Goal: Book appointment/travel/reservation

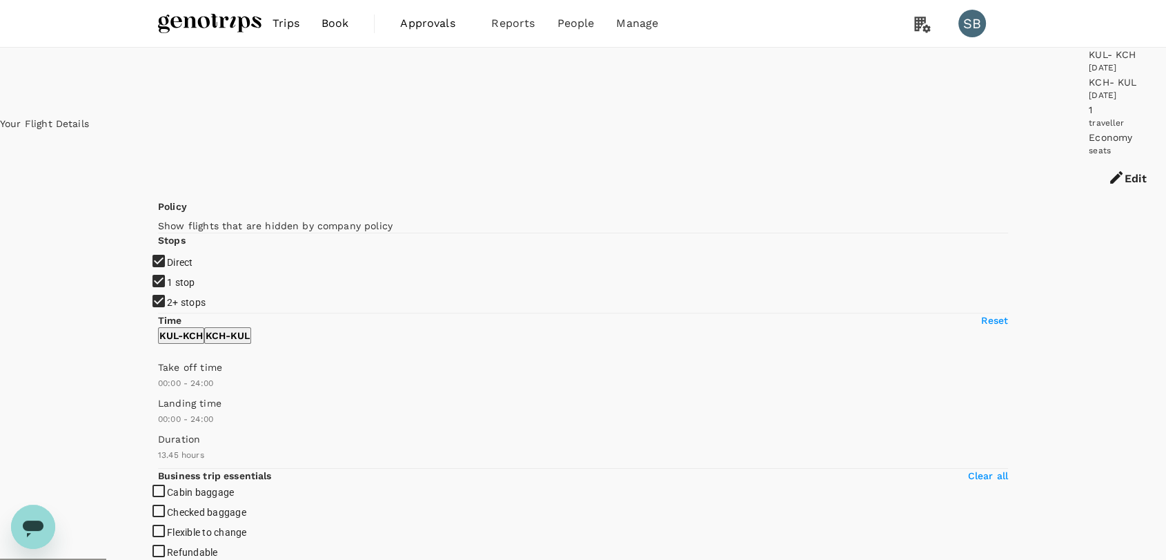
drag, startPoint x: 913, startPoint y: 249, endPoint x: 878, endPoint y: 246, distance: 36.0
click at [164, 280] on input "2+ stops" at bounding box center [583, 280] width 1166 height 560
checkbox input "false"
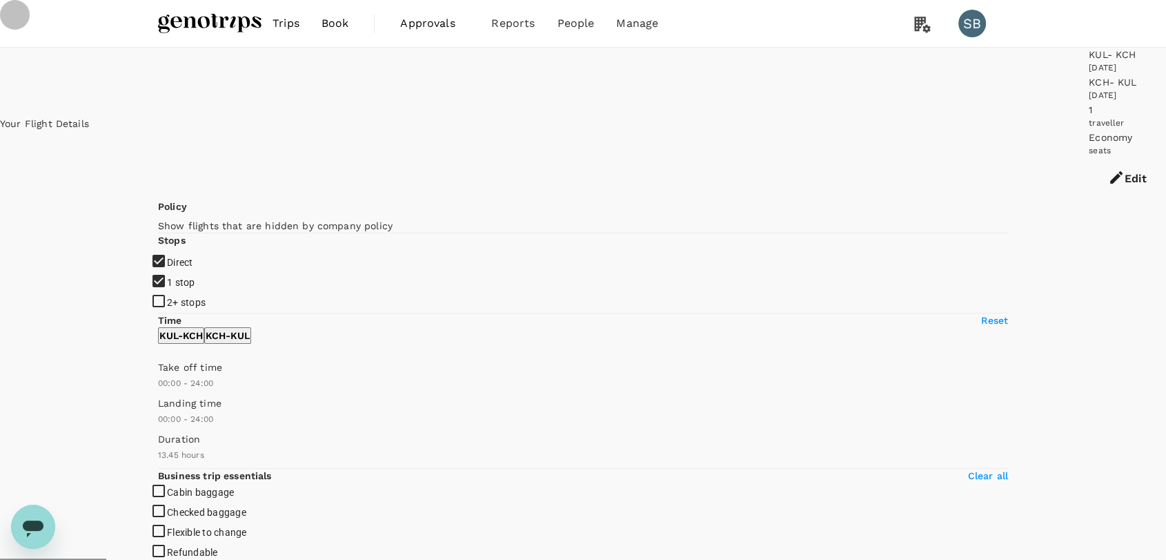
click at [164, 248] on input "1 stop" at bounding box center [583, 280] width 1166 height 560
checkbox input "false"
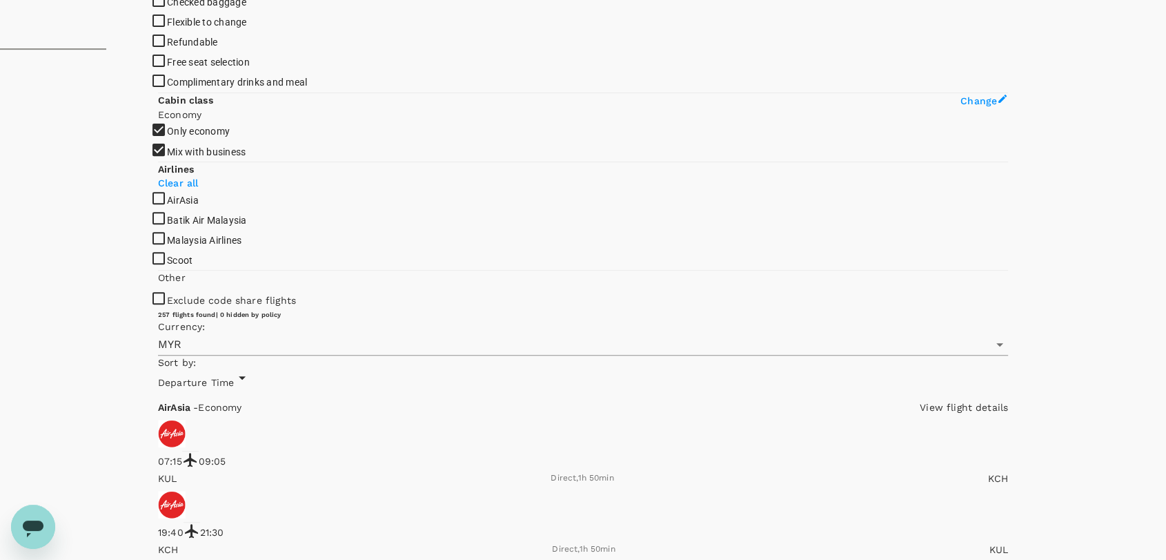
scroll to position [613, 0]
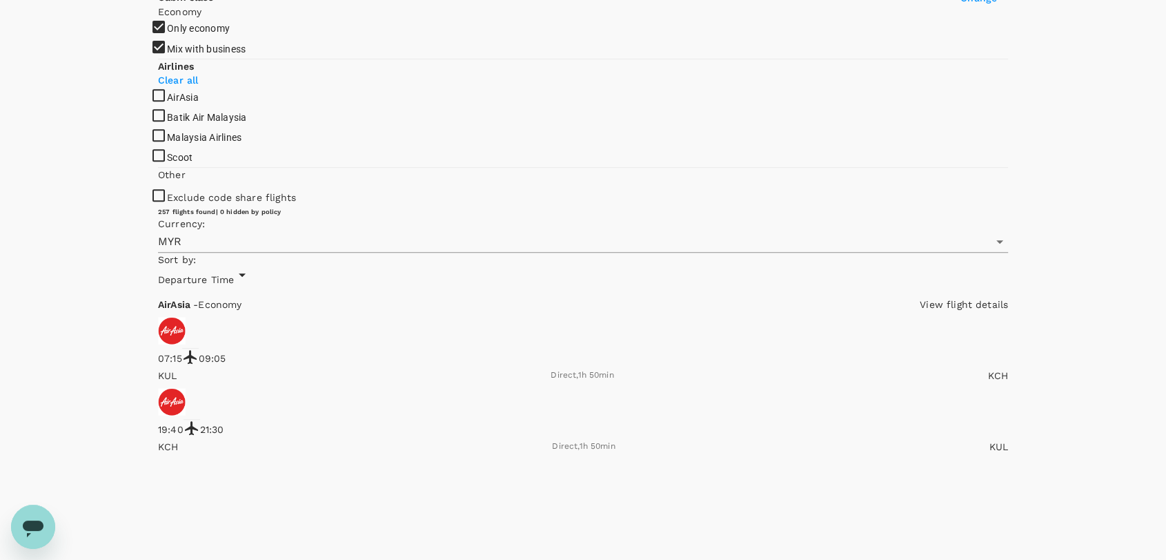
checkbox input "true"
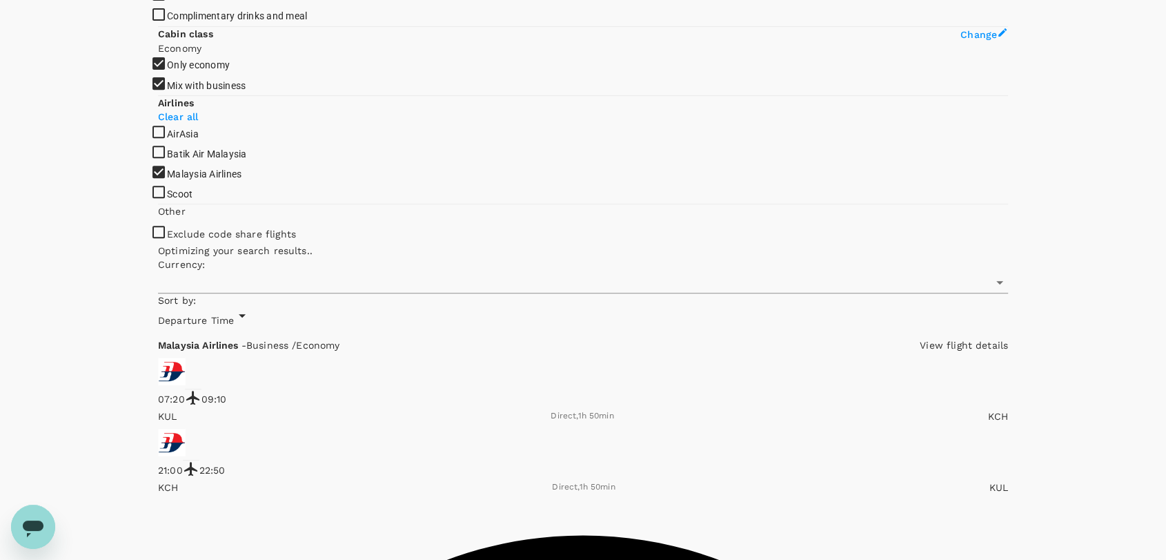
type input "MYR"
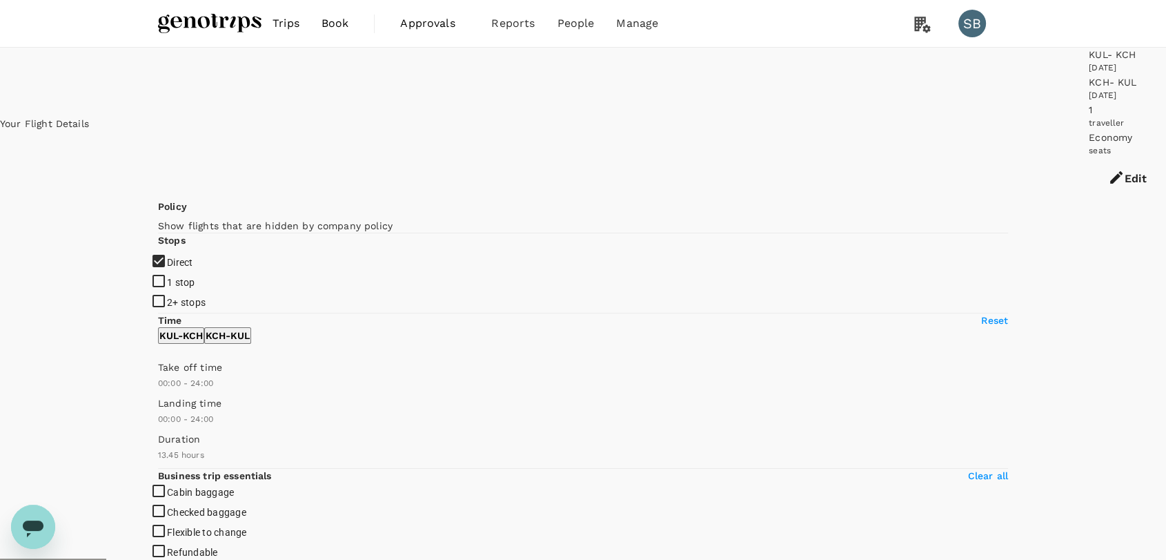
scroll to position [0, 0]
drag, startPoint x: 662, startPoint y: 213, endPoint x: 621, endPoint y: 214, distance: 40.7
copy div "1h 50min"
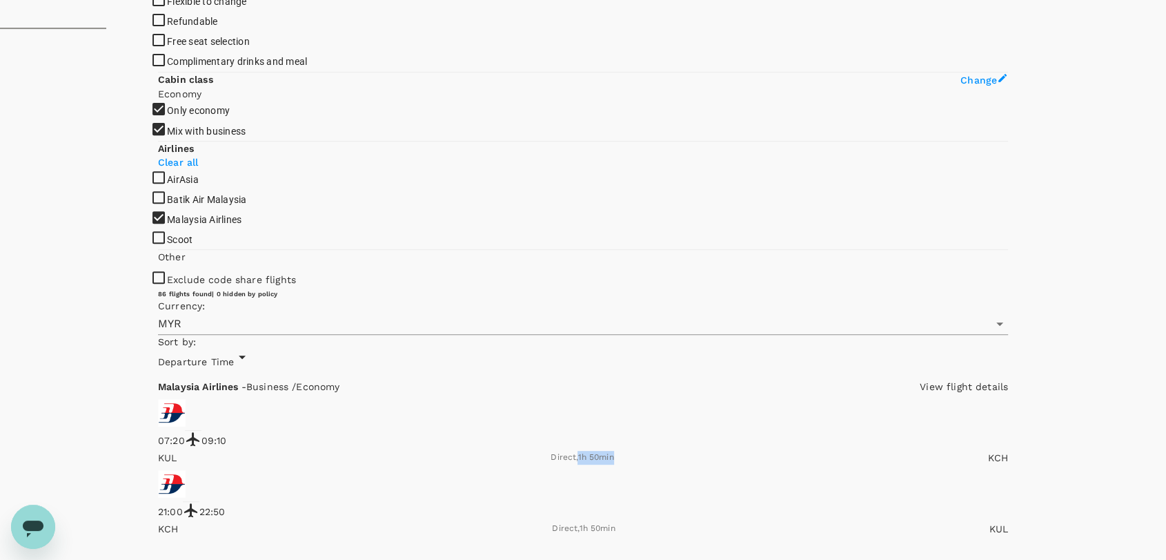
scroll to position [613, 0]
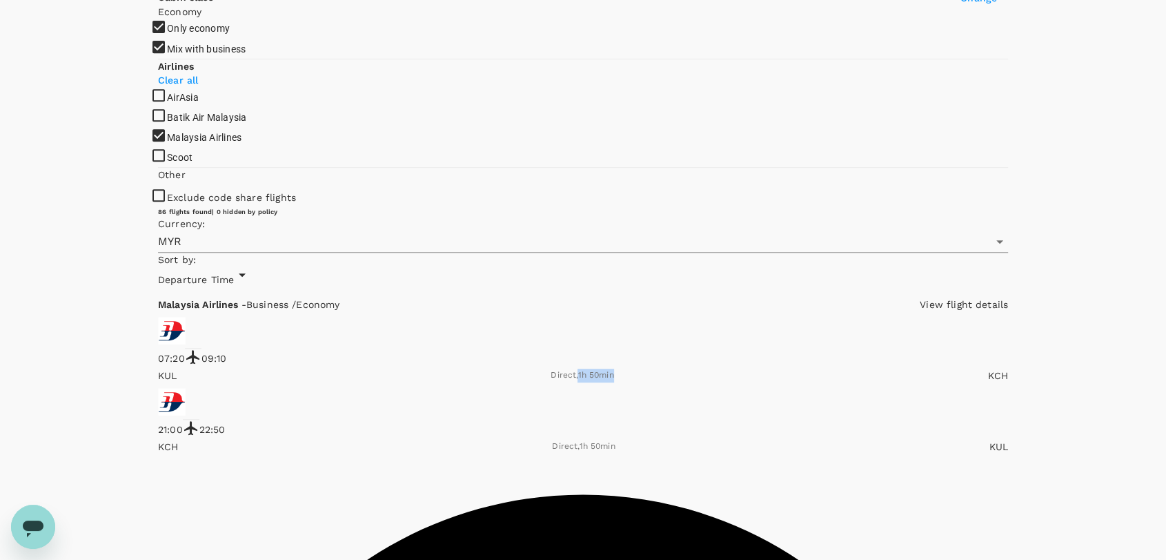
checkbox input "false"
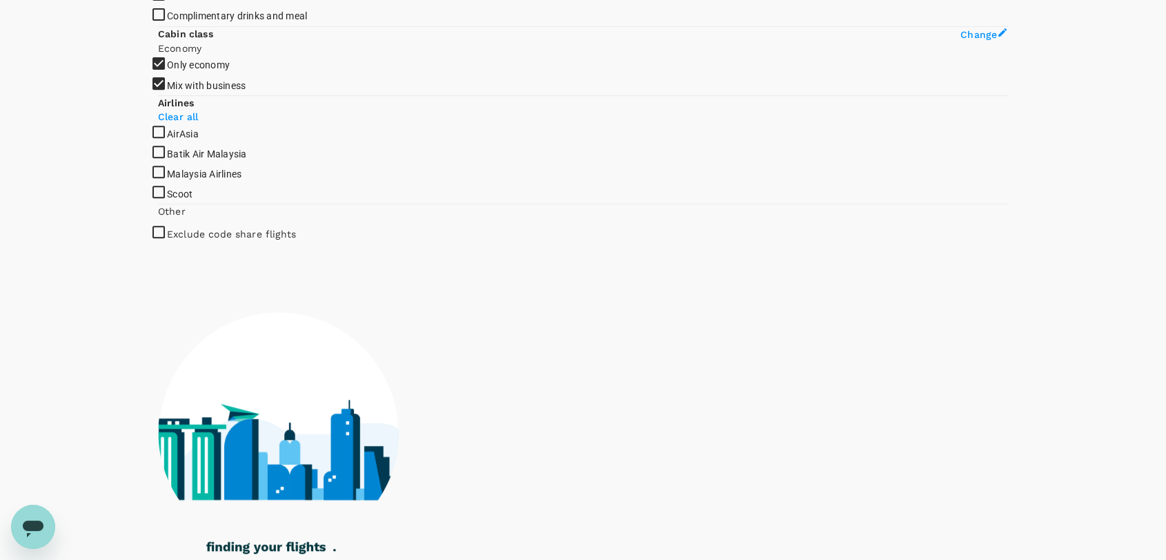
checkbox input "true"
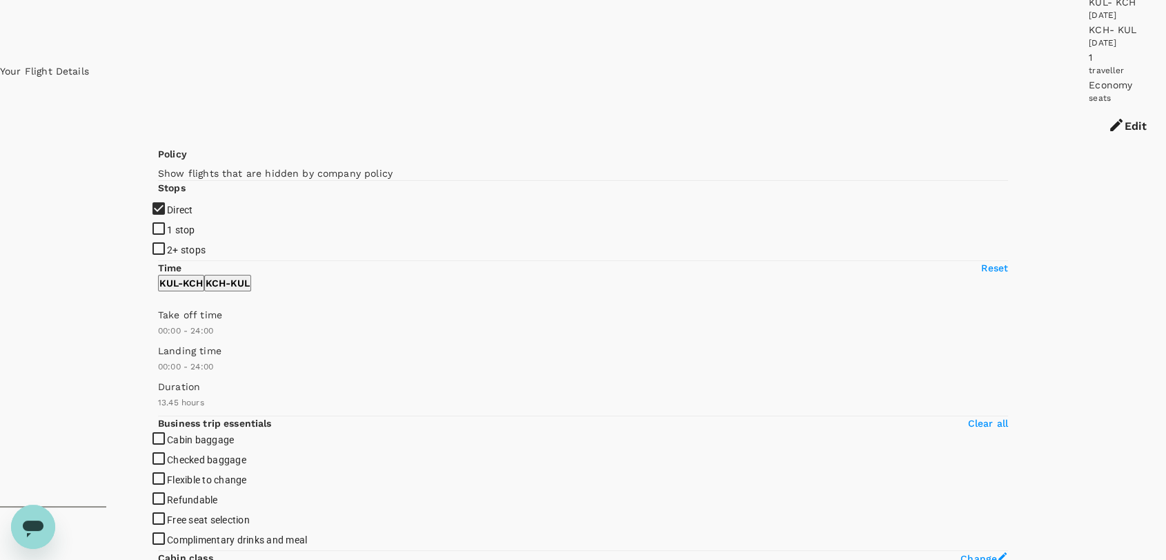
scroll to position [0, 0]
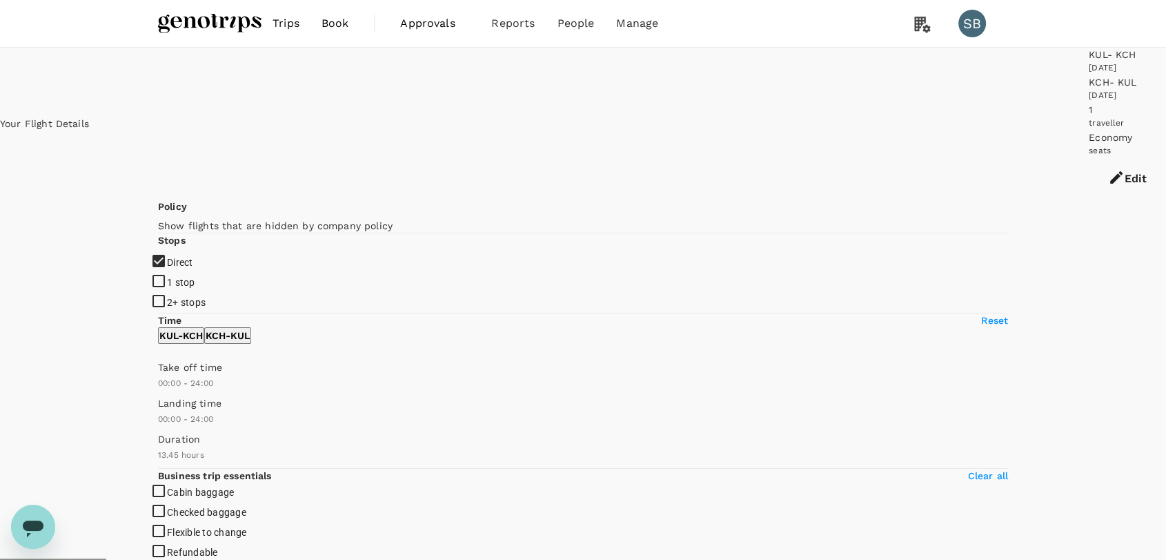
drag, startPoint x: 663, startPoint y: 210, endPoint x: 623, endPoint y: 210, distance: 40.0
copy div "1h 50min"
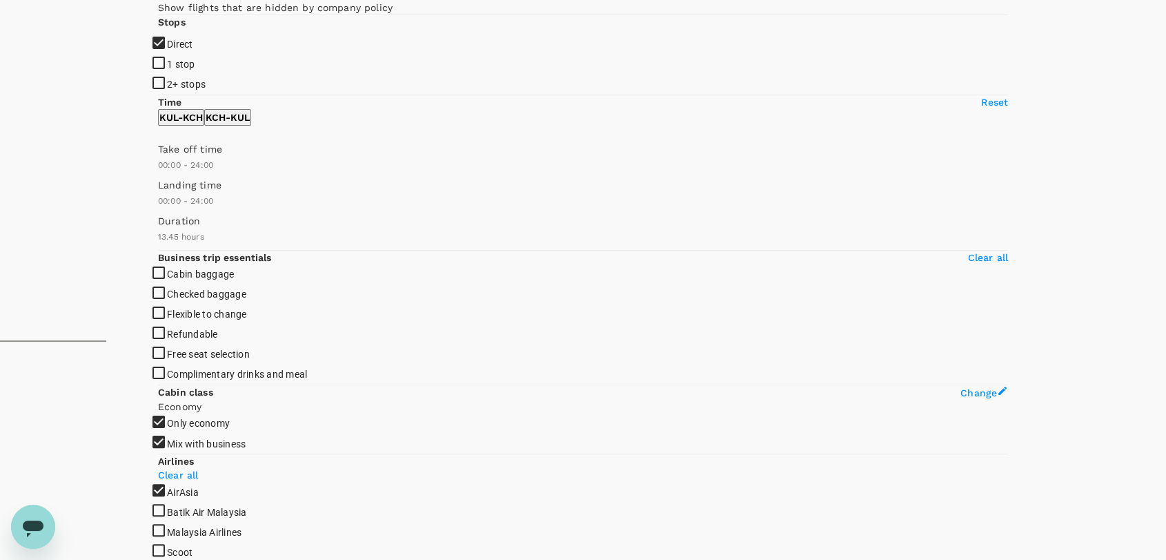
scroll to position [126, 0]
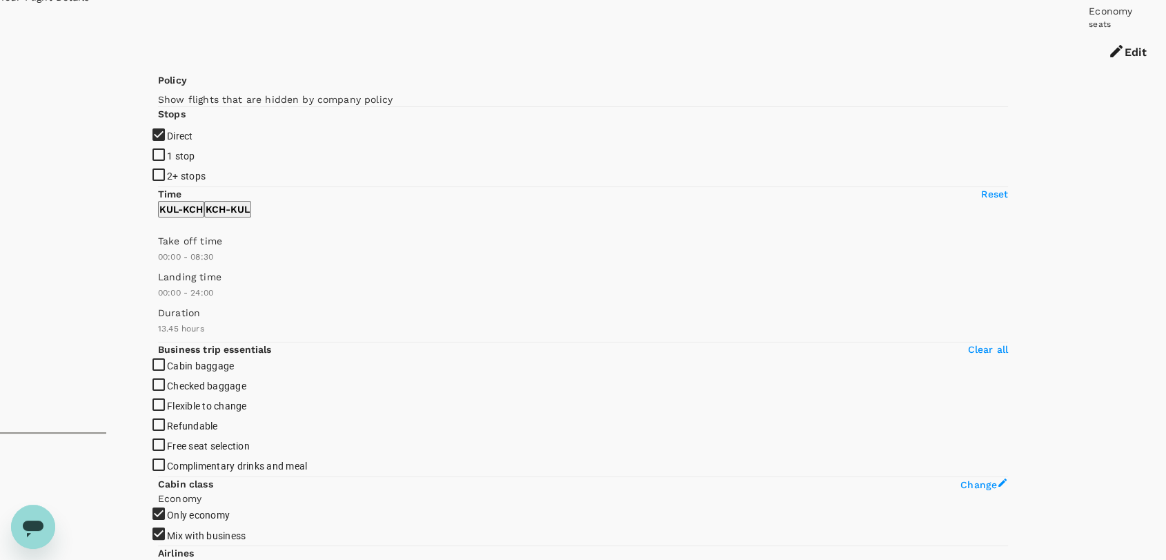
type input "480"
drag, startPoint x: 373, startPoint y: 281, endPoint x: 229, endPoint y: 276, distance: 143.6
click at [158, 264] on span at bounding box center [158, 264] width 0 height 0
type input "300"
drag, startPoint x: 152, startPoint y: 283, endPoint x: 201, endPoint y: 273, distance: 50.1
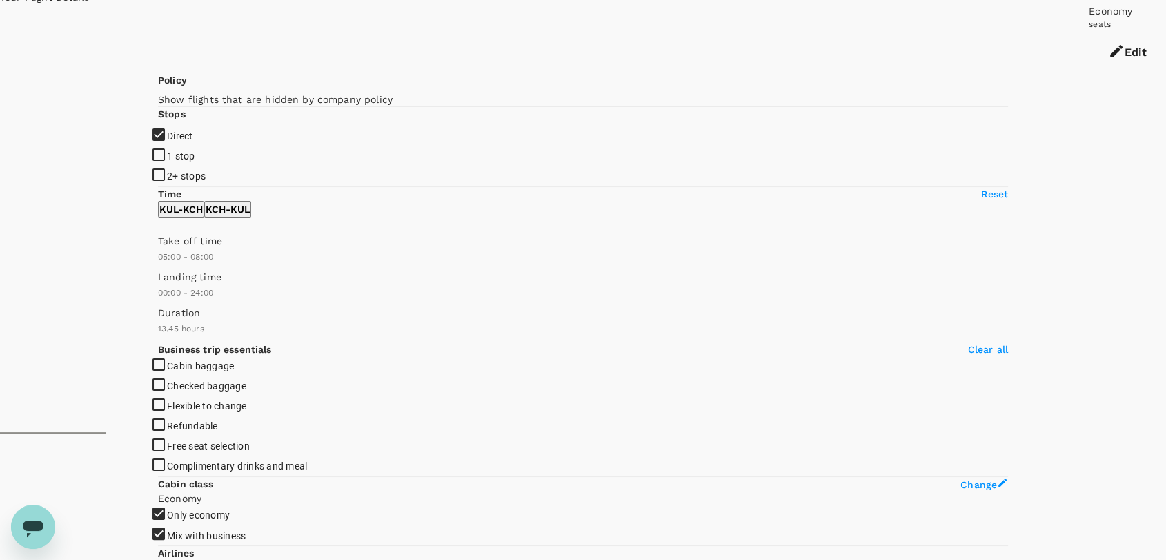
click at [158, 264] on span at bounding box center [158, 264] width 0 height 0
click at [250, 216] on p "KCH - KUL" at bounding box center [228, 209] width 44 height 14
type input "870"
drag, startPoint x: 166, startPoint y: 282, endPoint x: 285, endPoint y: 288, distance: 119.5
click at [158, 264] on span at bounding box center [158, 264] width 0 height 0
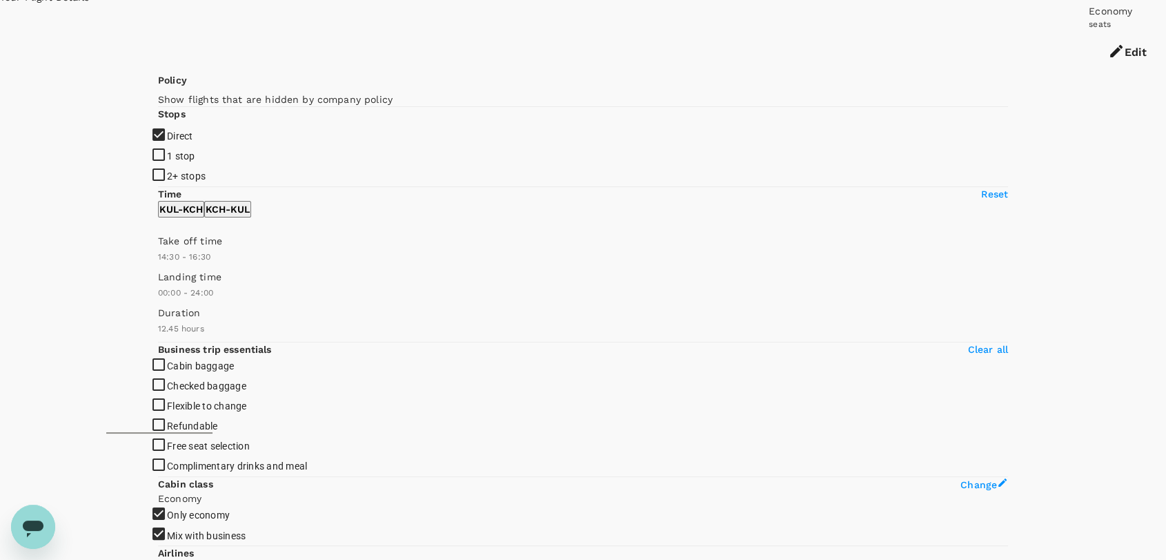
drag, startPoint x: 349, startPoint y: 287, endPoint x: 304, endPoint y: 283, distance: 45.7
click at [158, 264] on span at bounding box center [158, 264] width 0 height 0
type input "1020"
click at [158, 264] on span at bounding box center [158, 264] width 0 height 0
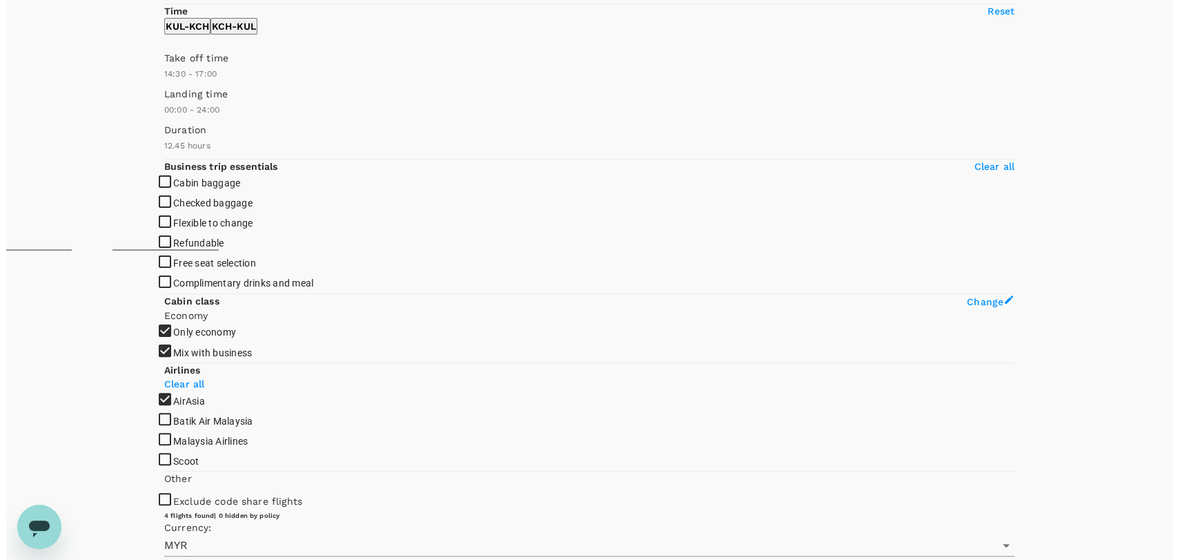
scroll to position [313, 0]
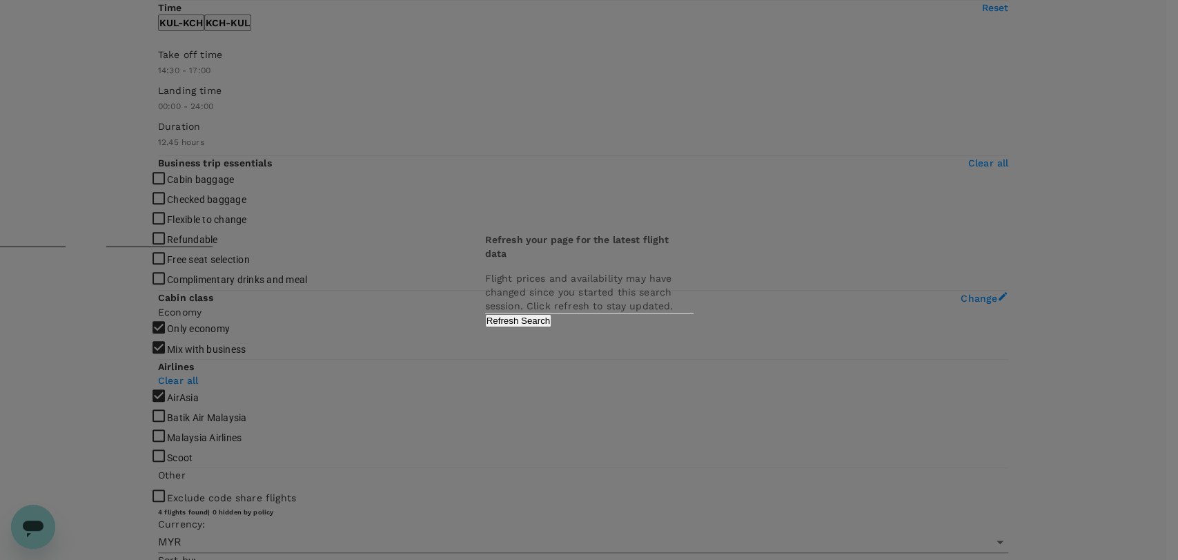
click at [552, 327] on button "Refresh Search" at bounding box center [518, 320] width 67 height 13
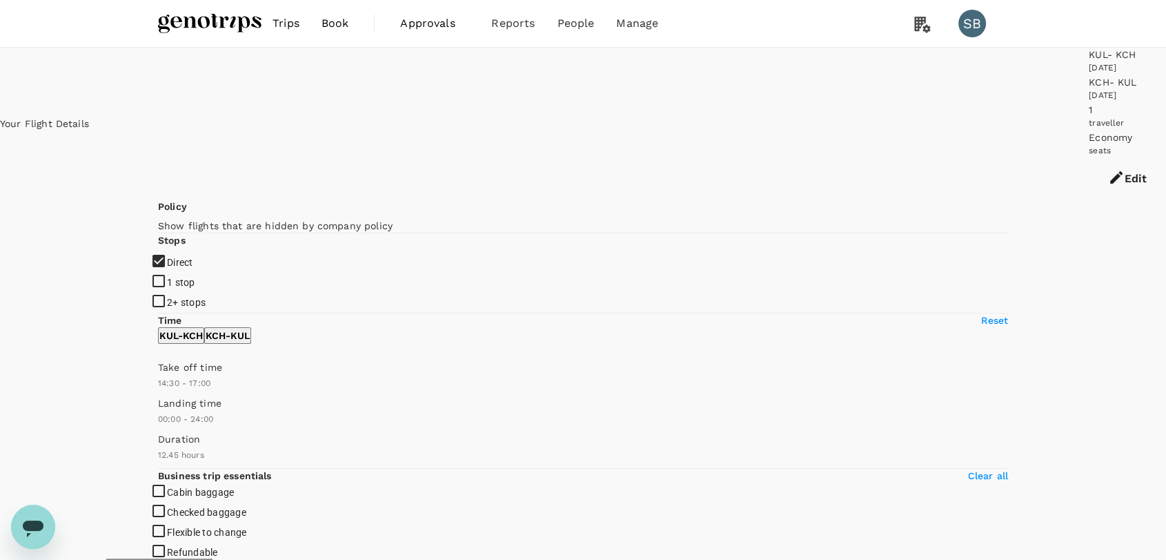
type input "765"
click at [208, 23] on img at bounding box center [209, 23] width 103 height 30
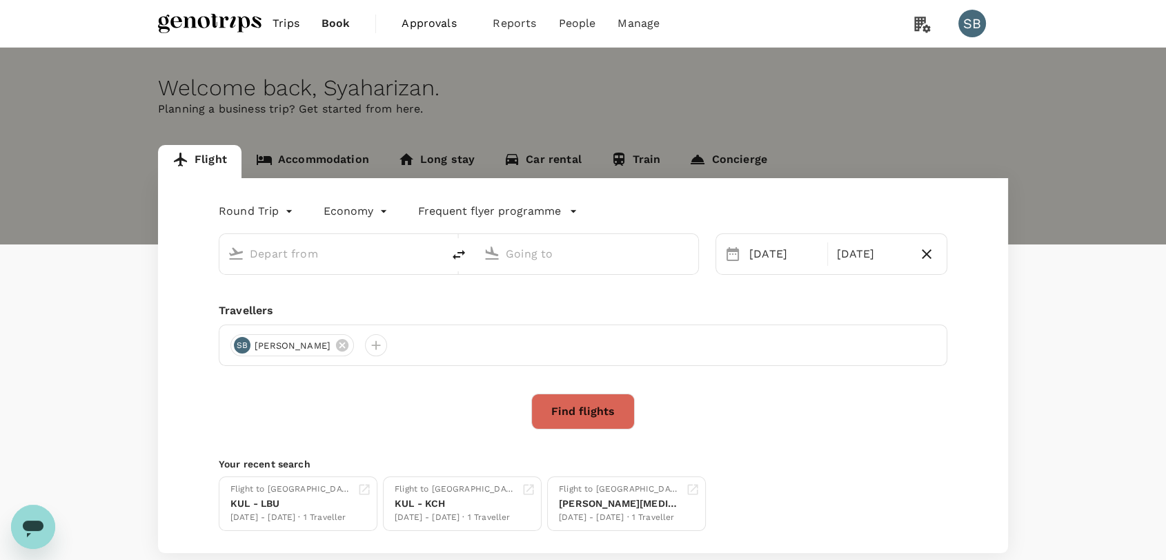
type input "Kuala Lumpur Intl ([GEOGRAPHIC_DATA])"
type input "Kuching Intl (KCH)"
click at [327, 162] on link "Accommodation" at bounding box center [312, 161] width 142 height 33
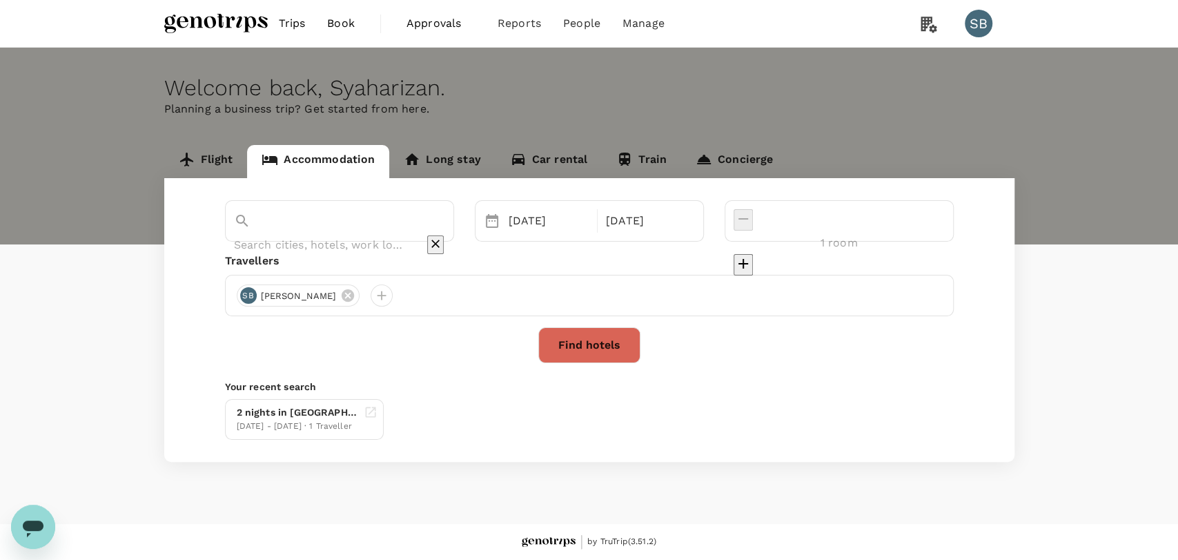
type input "Labuan"
click at [442, 237] on icon "Clear" at bounding box center [435, 244] width 14 height 14
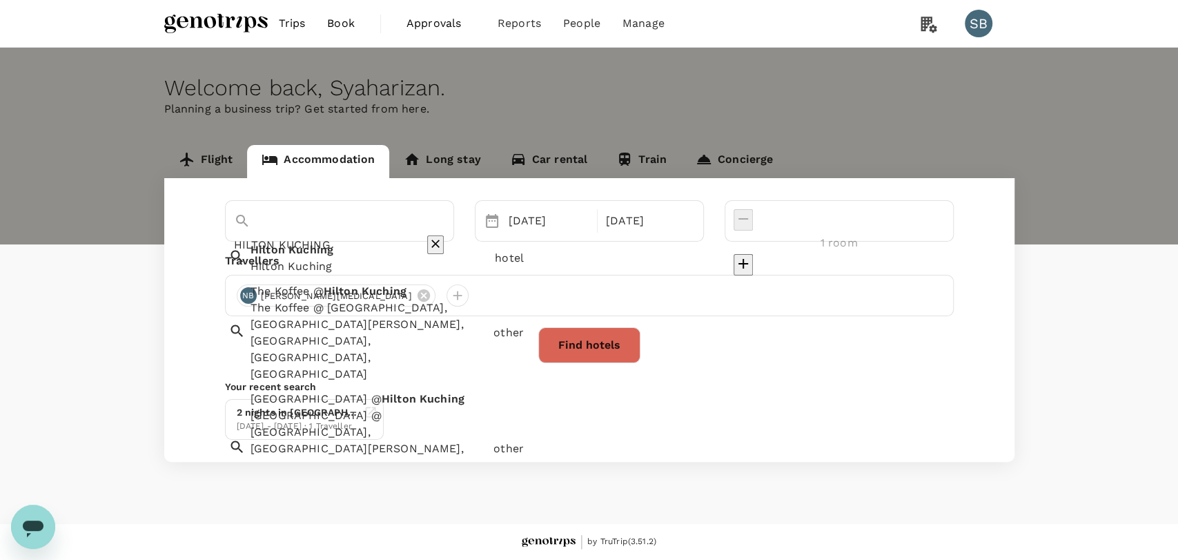
click at [374, 255] on div "Hilton Kuching Hilton Kuching" at bounding box center [367, 256] width 244 height 39
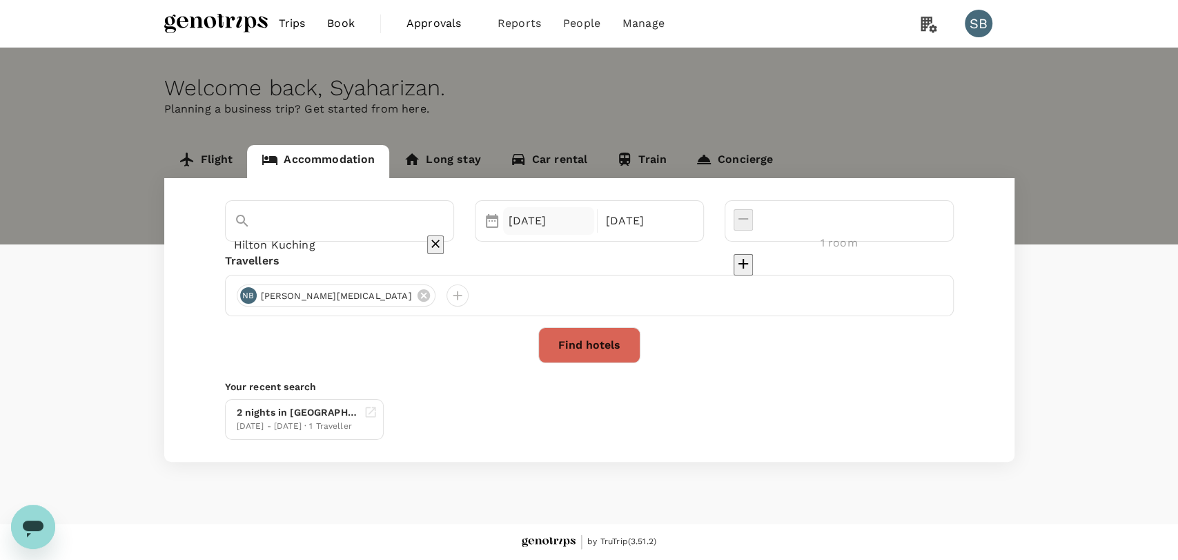
type input "Hilton Kuching"
click at [576, 230] on div "[DATE]" at bounding box center [549, 221] width 92 height 28
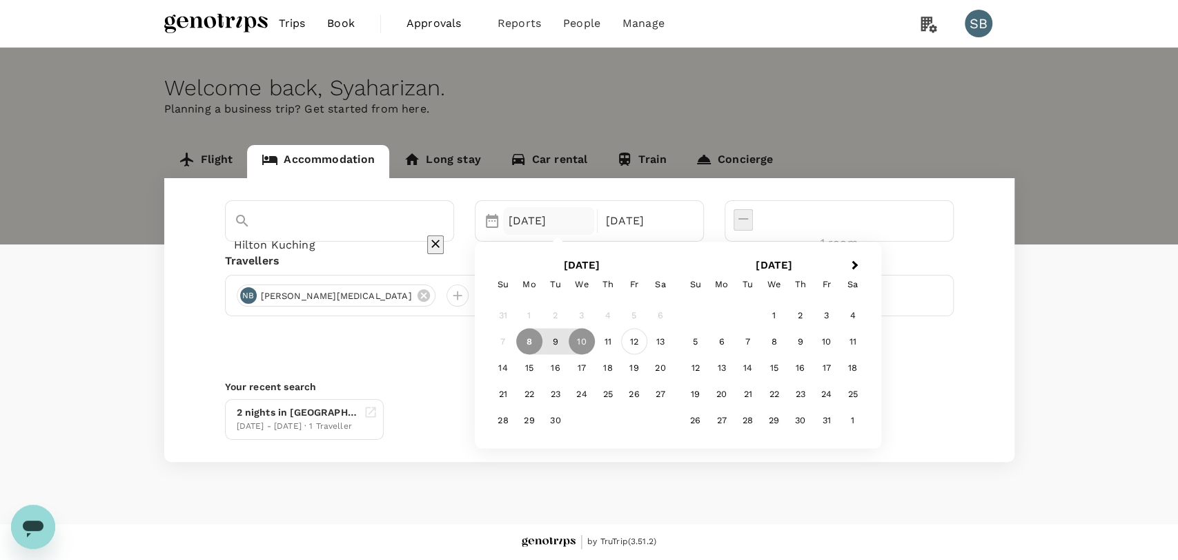
click at [647, 338] on div "12" at bounding box center [634, 341] width 26 height 26
click at [673, 338] on div "13" at bounding box center [660, 341] width 26 height 26
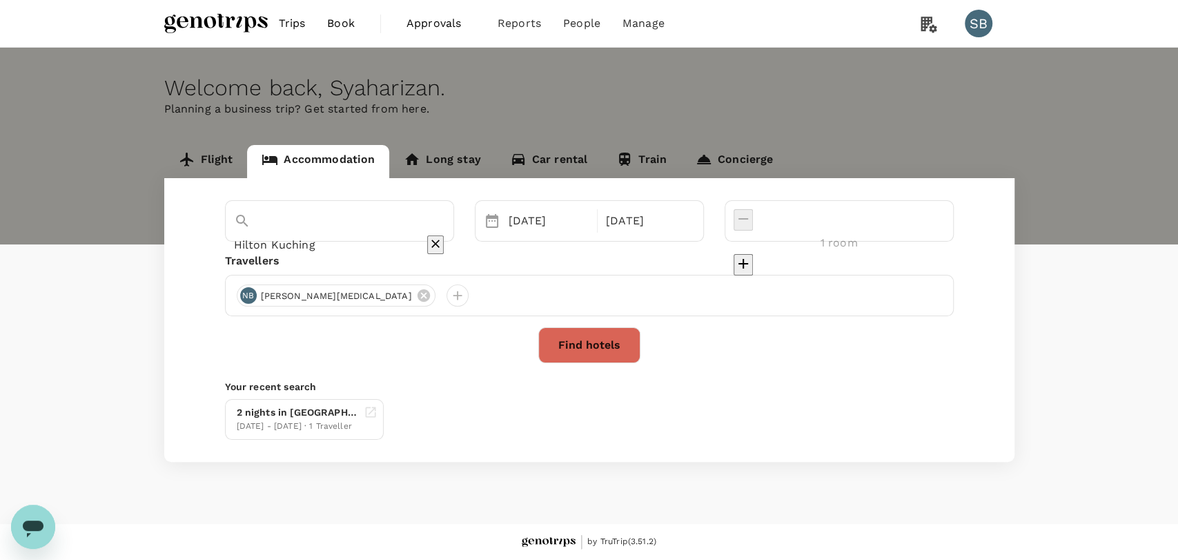
click at [589, 345] on button "Find hotels" at bounding box center [589, 345] width 102 height 36
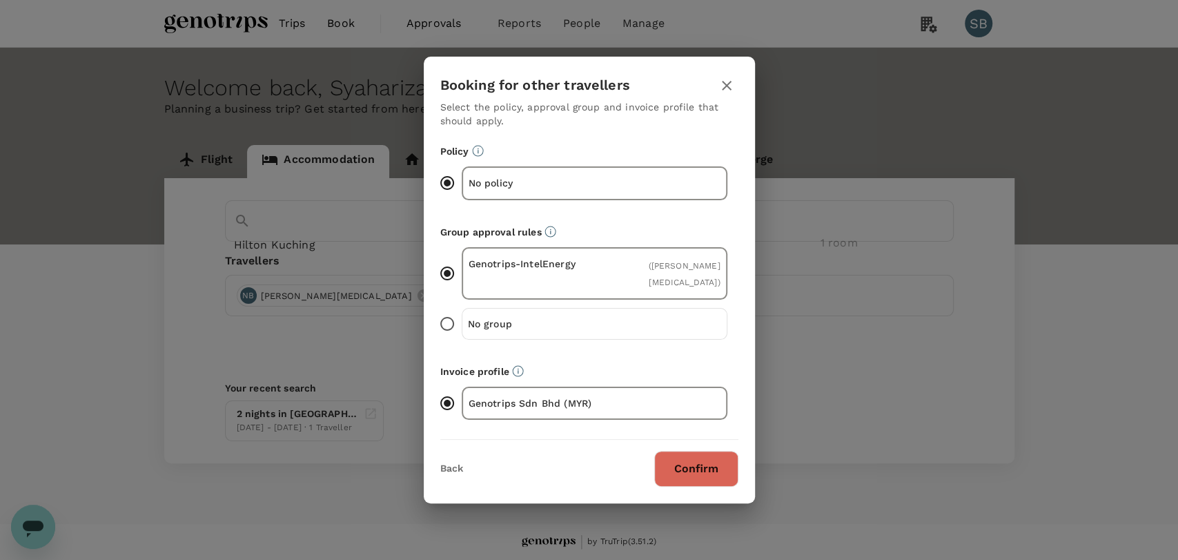
click at [698, 485] on div "Confirm" at bounding box center [687, 469] width 101 height 36
click at [696, 465] on button "Confirm" at bounding box center [696, 469] width 84 height 36
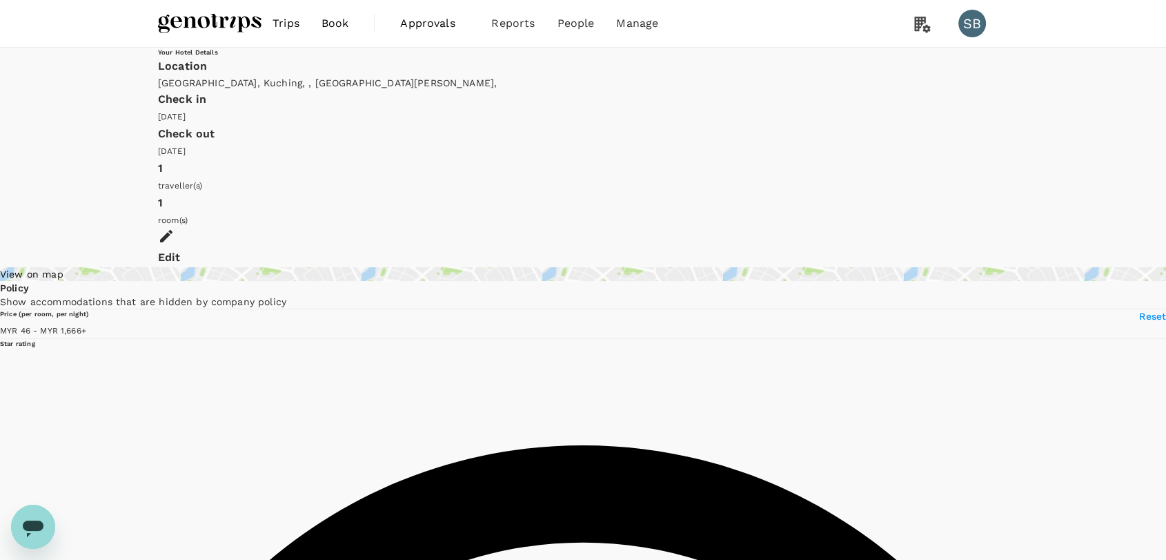
type input "1665.57"
click at [177, 14] on img at bounding box center [209, 23] width 103 height 30
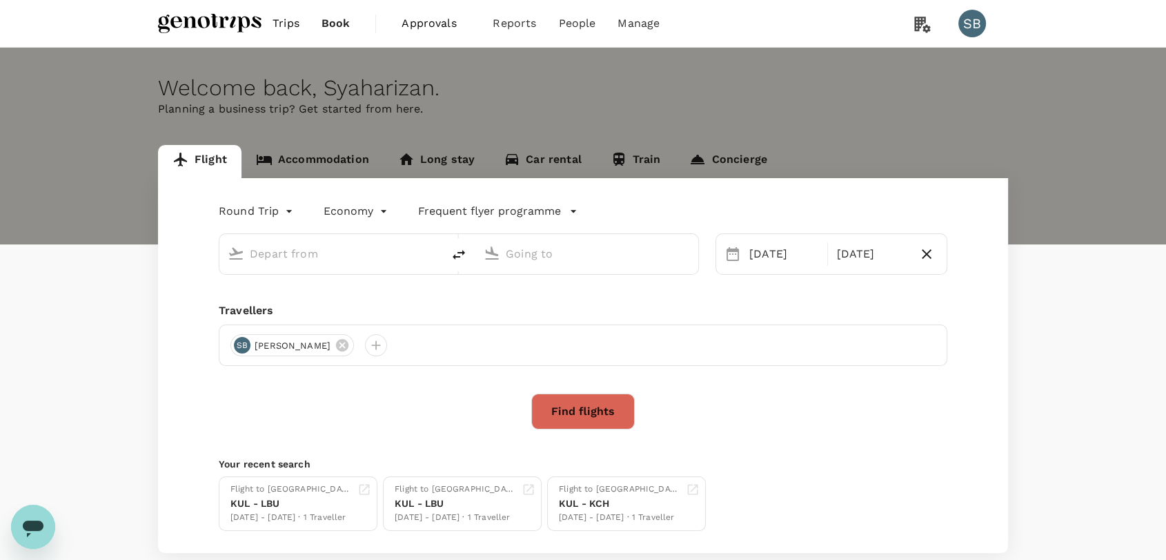
type input "Kuala Lumpur Intl ([GEOGRAPHIC_DATA])"
type input "Kuching Intl (KCH)"
type input "Kuala Lumpur Intl ([GEOGRAPHIC_DATA])"
type input "Kuching Intl (KCH)"
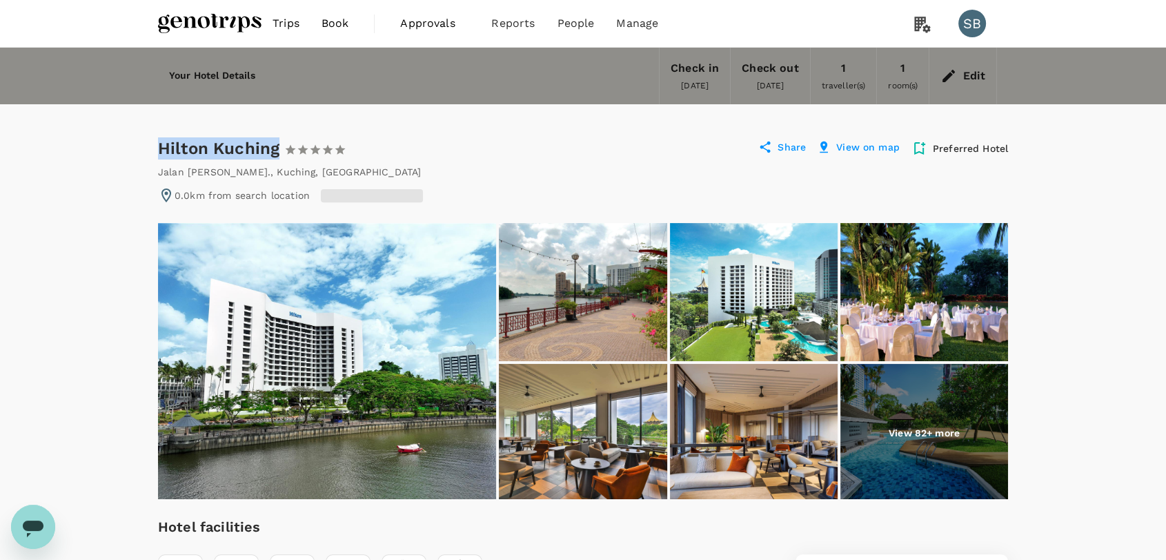
drag, startPoint x: 281, startPoint y: 146, endPoint x: 123, endPoint y: 145, distance: 158.0
click at [159, 145] on div "Hilton Kuching 1 Star 2 Stars 3 Stars 4 Stars 5 Stars" at bounding box center [252, 148] width 188 height 22
copy div "Hilton Kuching"
drag, startPoint x: 384, startPoint y: 165, endPoint x: 158, endPoint y: 168, distance: 226.3
click at [158, 168] on div "Jalan Tunku Abdul Rahman. , Kuching , Malaysia" at bounding box center [583, 172] width 850 height 14
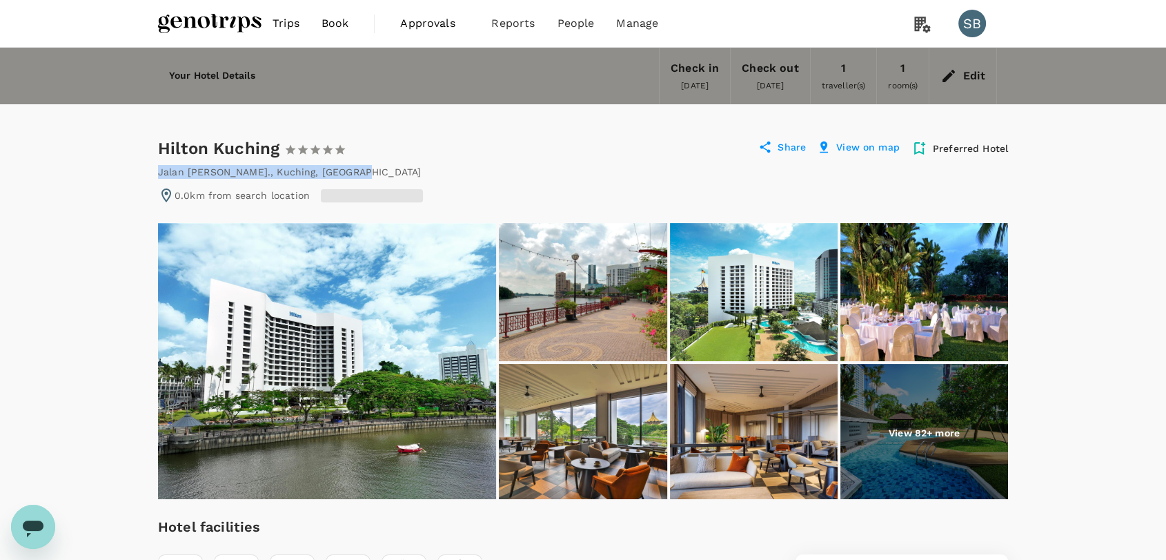
copy div "Jalan Tunku Abdul Rahman. , Kuching , Malaysia"
click at [293, 377] on img at bounding box center [327, 361] width 338 height 276
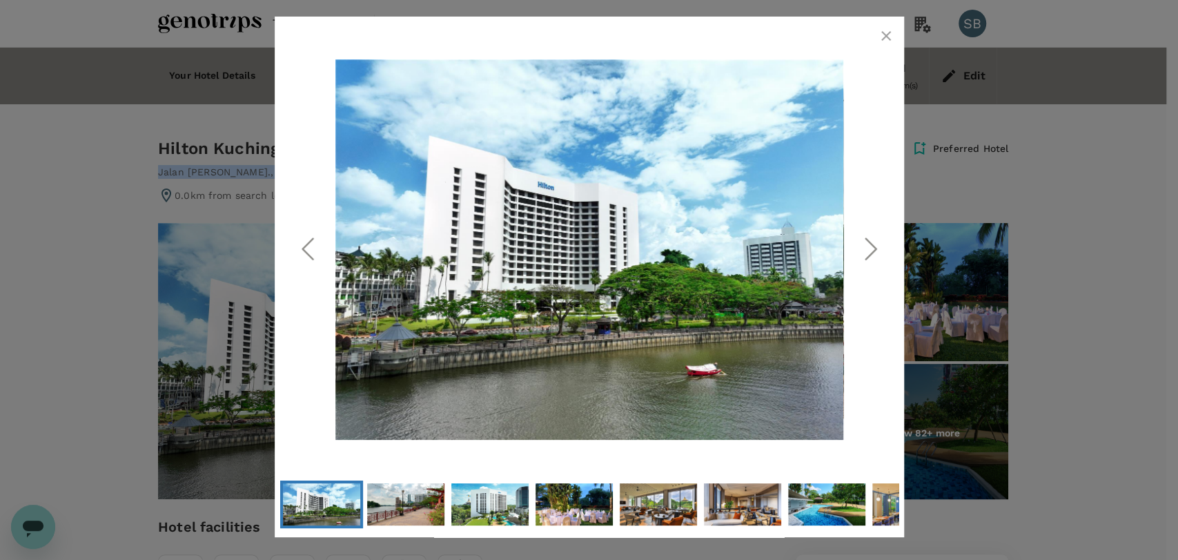
click at [894, 32] on button "button" at bounding box center [886, 36] width 28 height 28
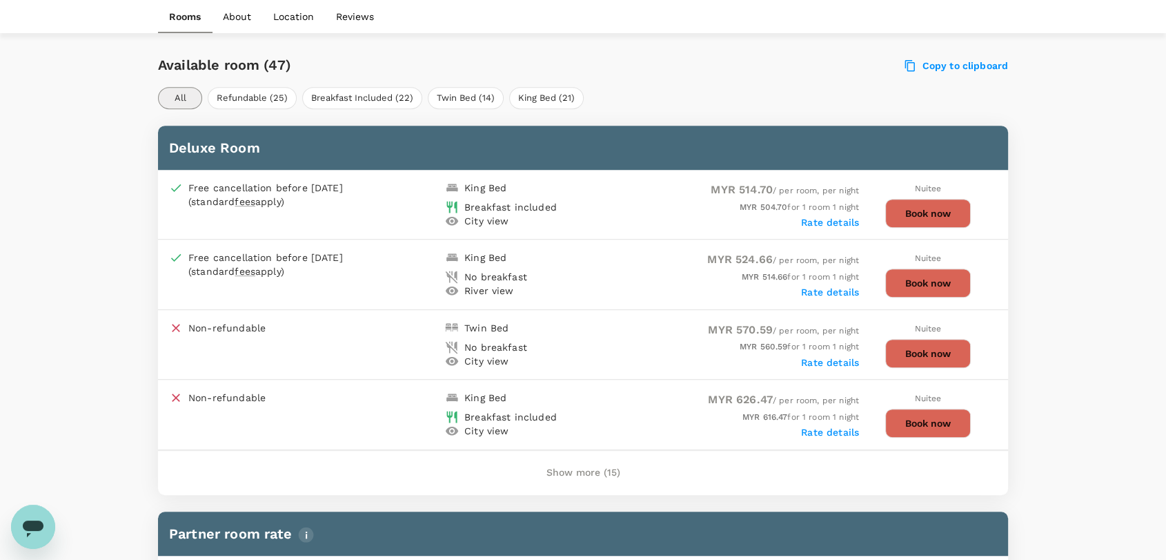
scroll to position [690, 0]
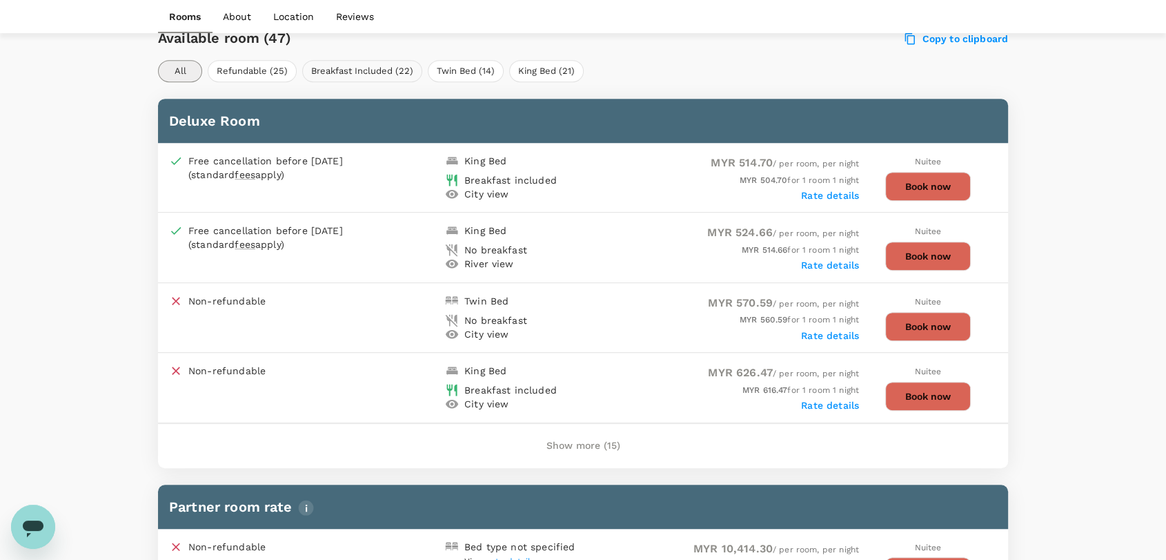
click at [386, 74] on button "Breakfast Included (22)" at bounding box center [362, 71] width 120 height 22
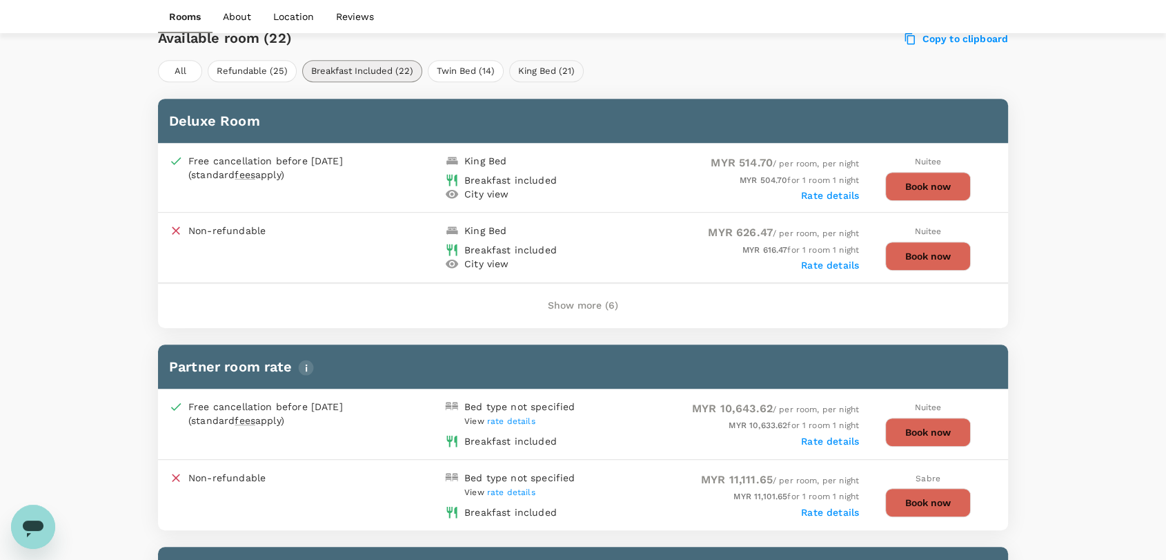
click at [565, 70] on button "King Bed (21)" at bounding box center [546, 71] width 75 height 22
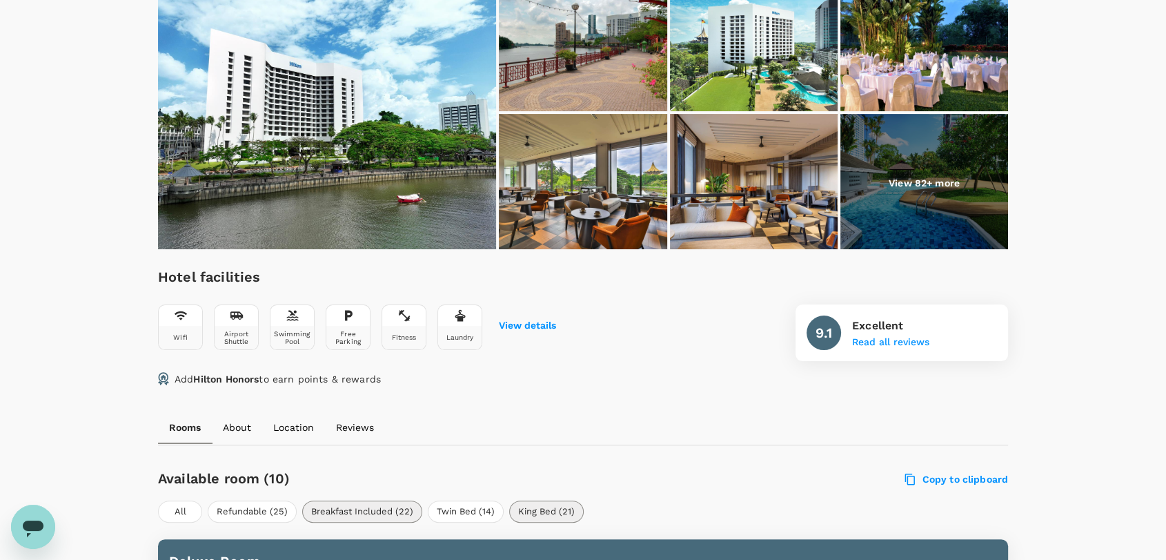
scroll to position [71, 0]
